Goal: Task Accomplishment & Management: Use online tool/utility

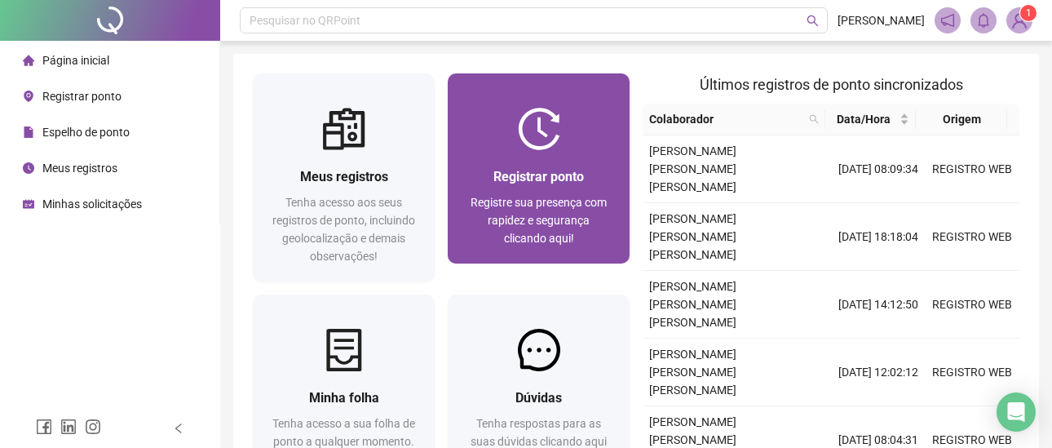
click at [513, 152] on div "Registrar ponto Registre sua presença com rapidez e segurança clicando aqui!" at bounding box center [539, 206] width 182 height 113
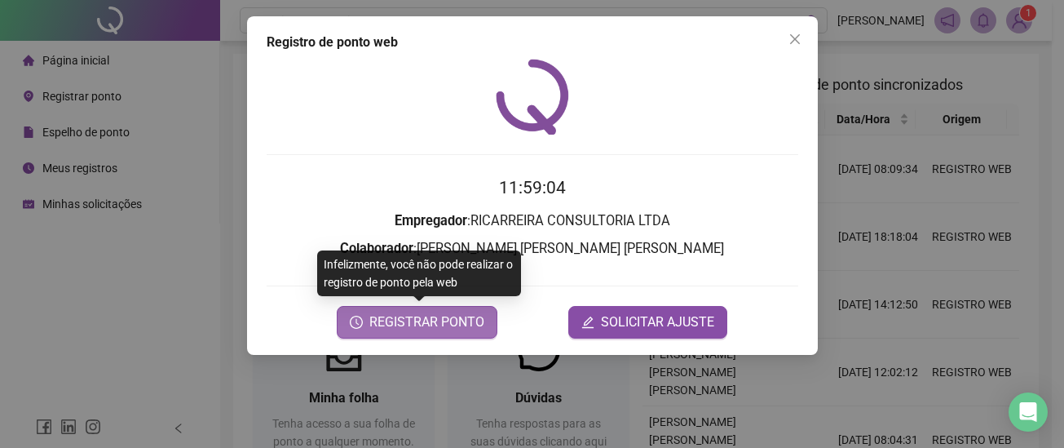
click at [422, 322] on span "REGISTRAR PONTO" at bounding box center [426, 322] width 115 height 20
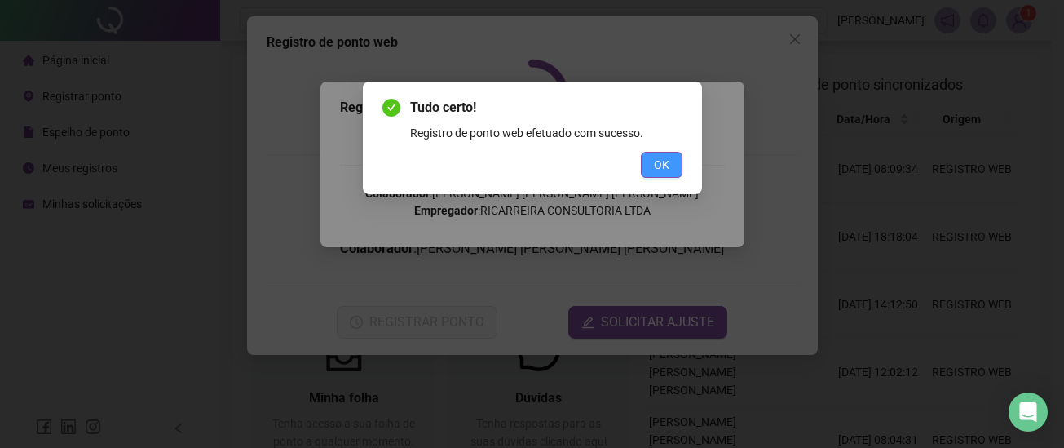
click at [659, 166] on span "OK" at bounding box center [661, 165] width 15 height 18
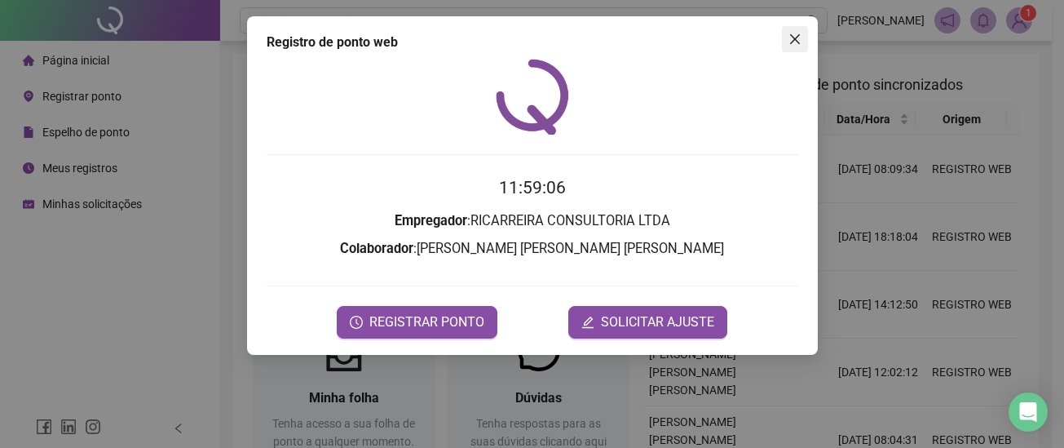
click at [786, 43] on span "Close" at bounding box center [795, 39] width 26 height 13
